Goal: Information Seeking & Learning: Learn about a topic

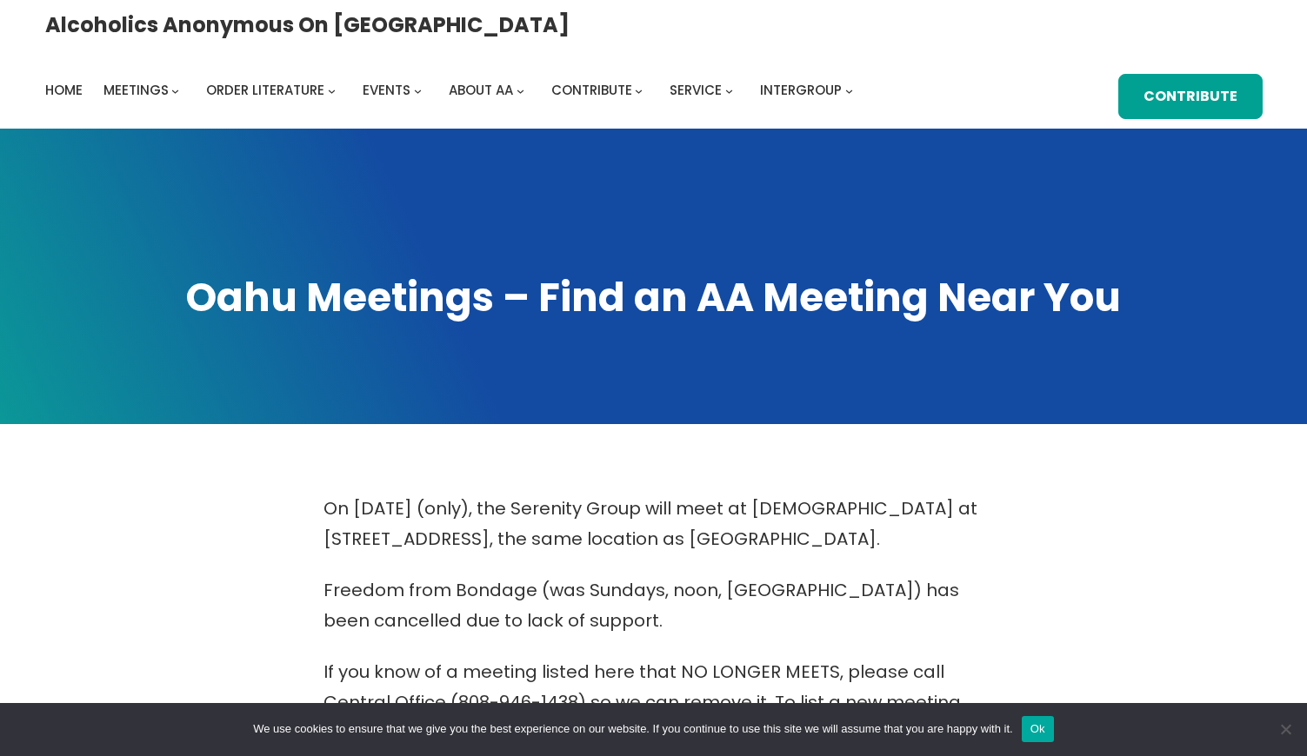
scroll to position [1482, 0]
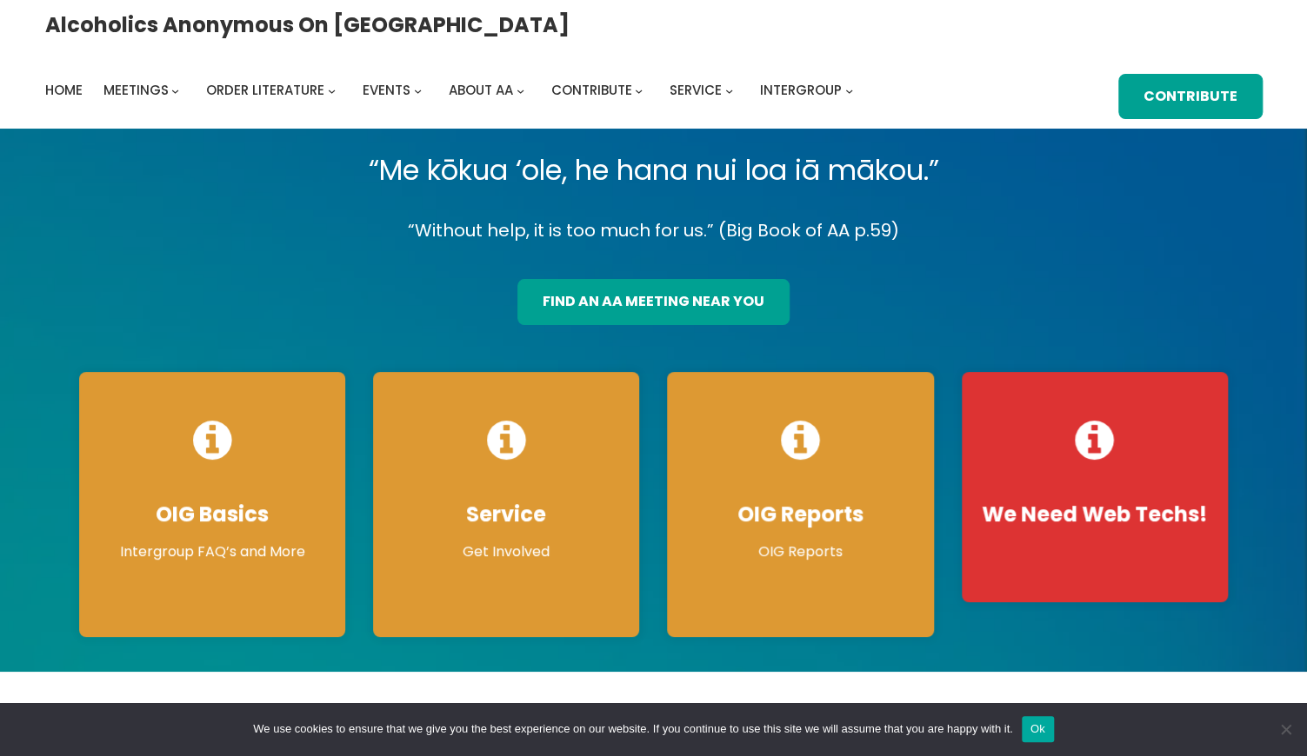
click at [736, 52] on div "Alcoholics Anonymous on [GEOGRAPHIC_DATA] Home Meetings Physical Meetings Onlin…" at bounding box center [653, 65] width 1217 height 110
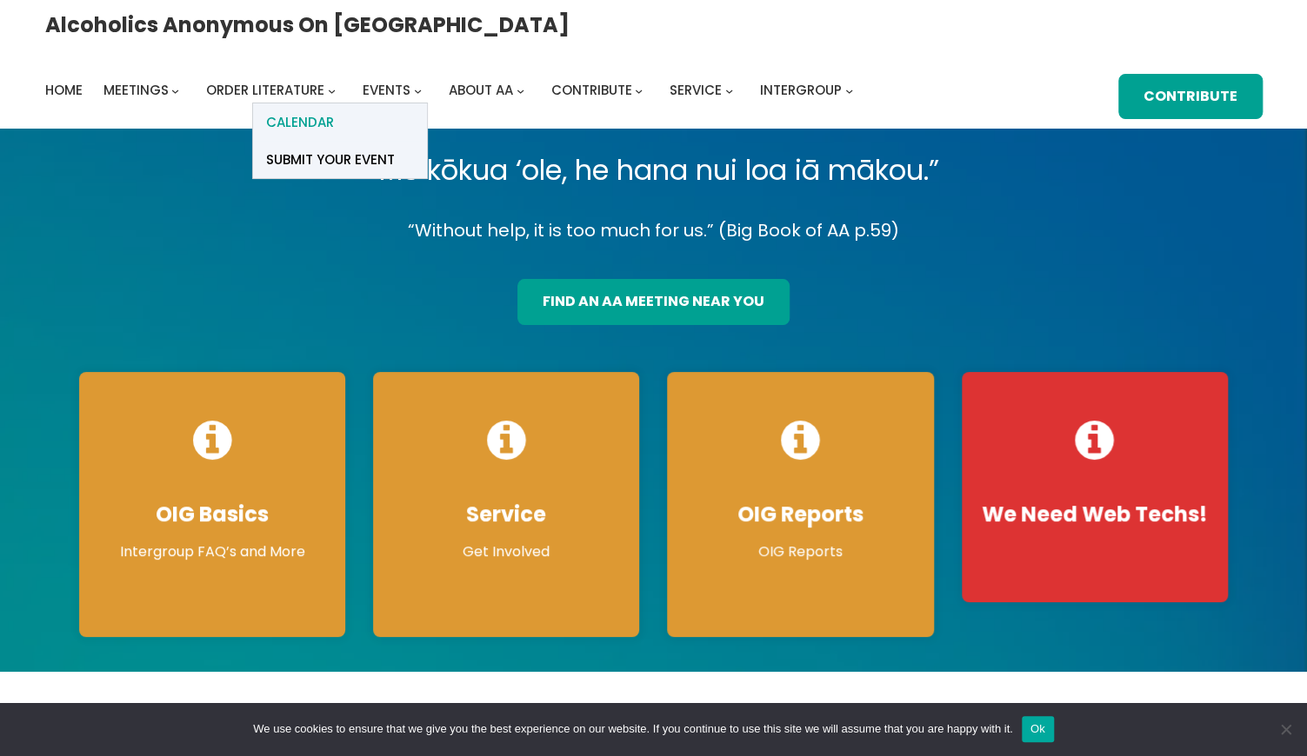
click at [334, 110] on span "Calendar" at bounding box center [300, 122] width 68 height 24
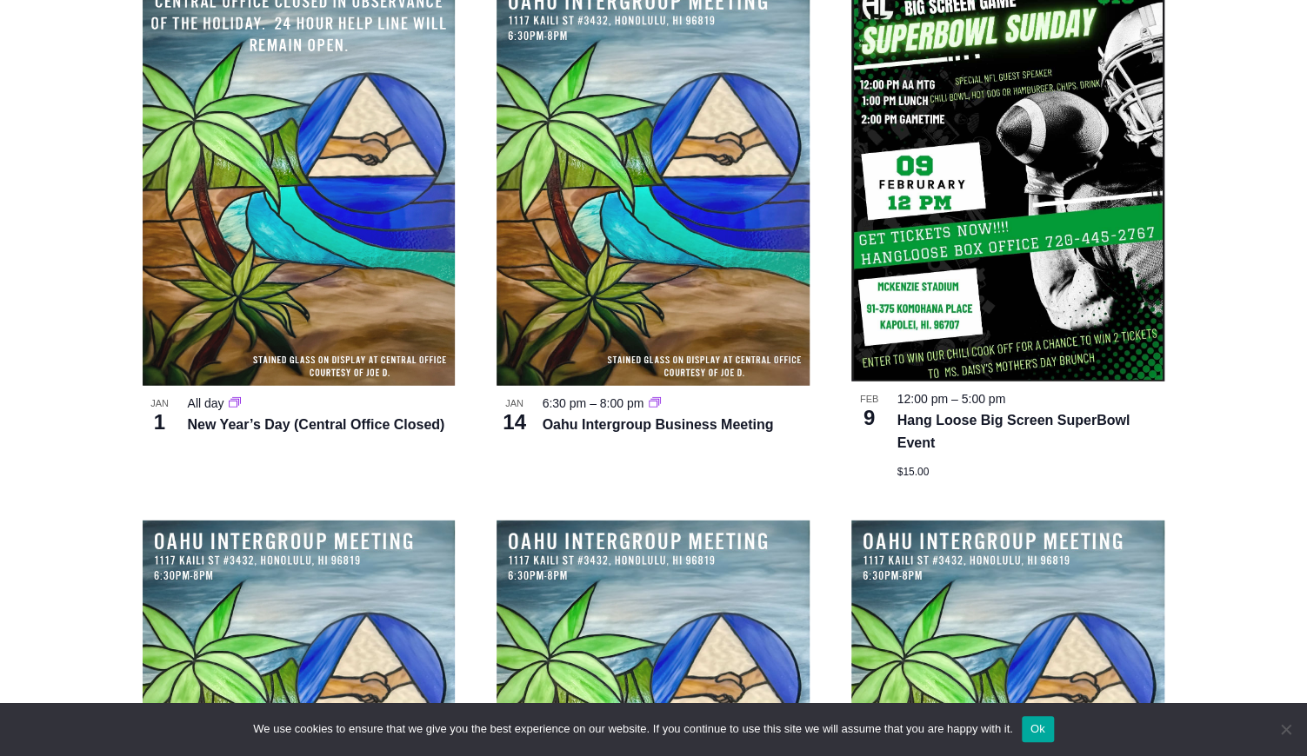
scroll to position [2274, 0]
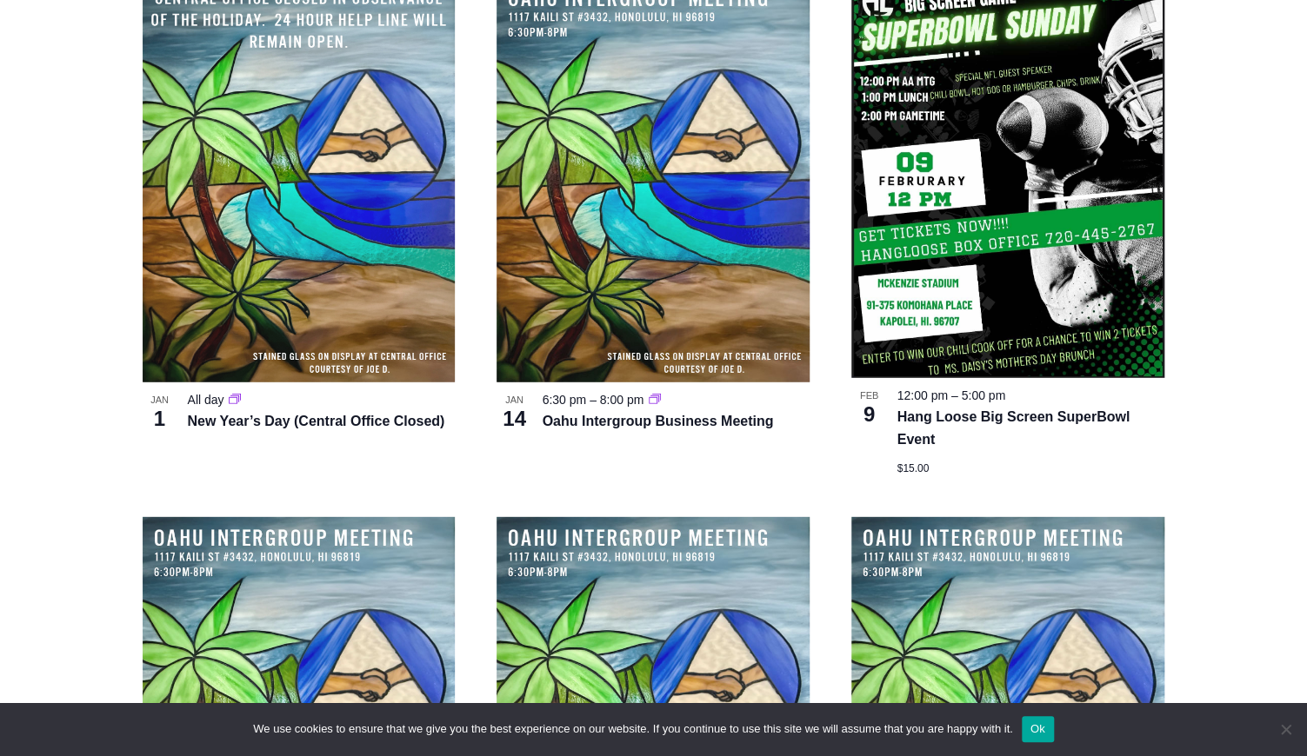
click at [475, 398] on article "New Year’s Day (Central Office Closed) [DATE] All day New Year’s Day (Central O…" at bounding box center [299, 226] width 355 height 498
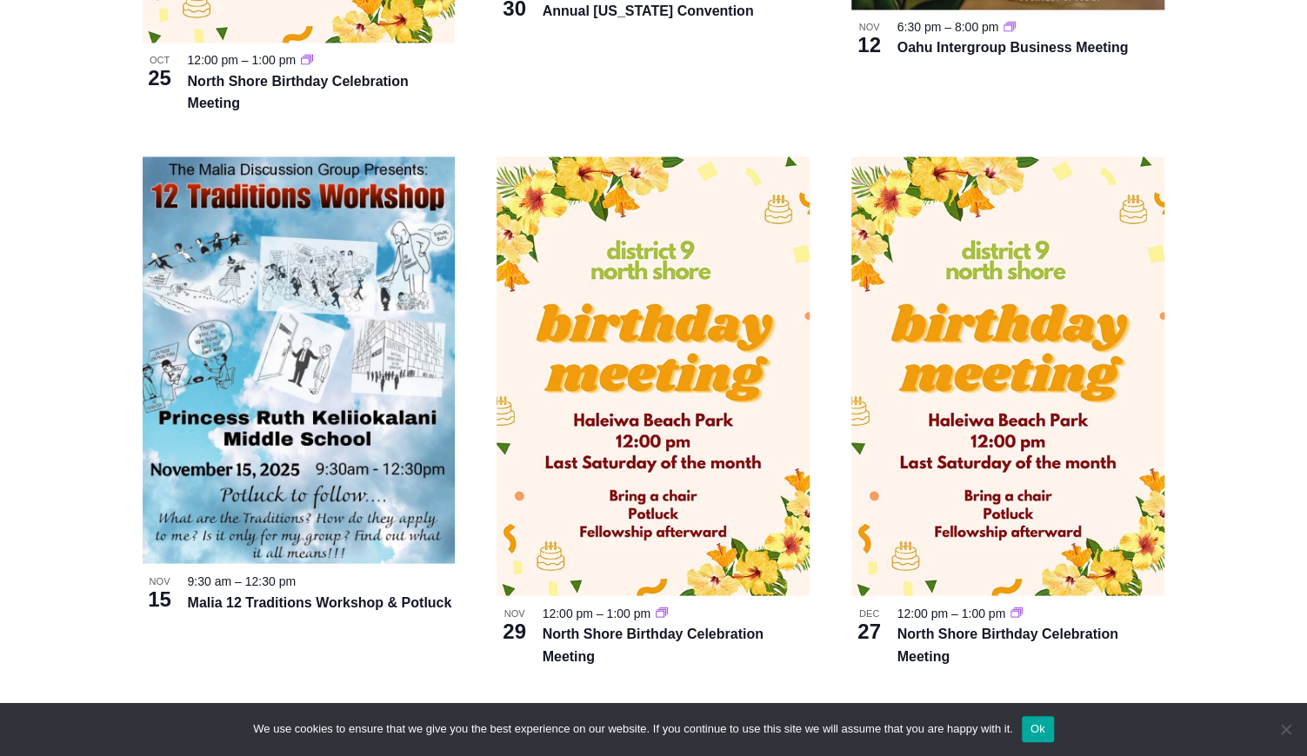
scroll to position [1671, 0]
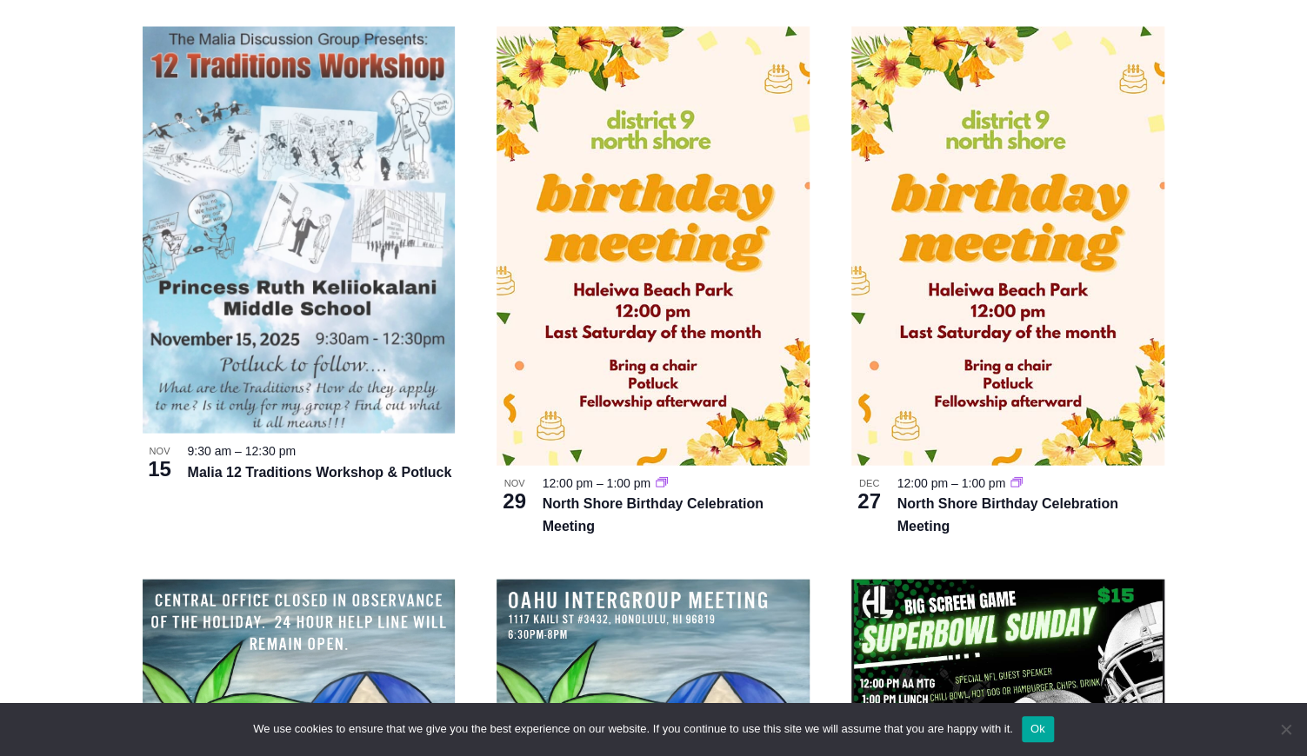
click at [288, 296] on img at bounding box center [299, 230] width 313 height 407
